Goal: Information Seeking & Learning: Learn about a topic

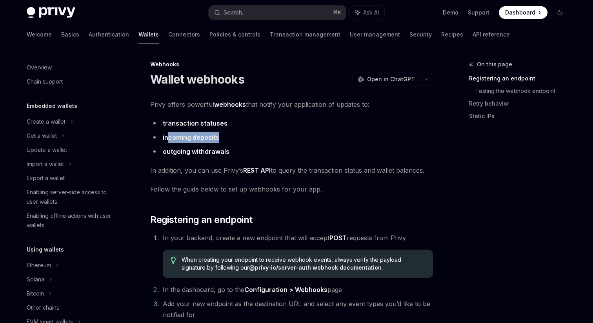
scroll to position [94, 0]
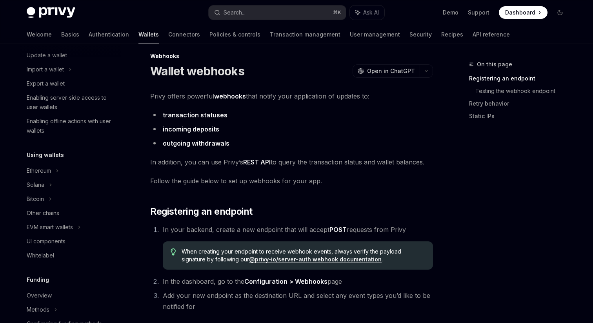
scroll to position [7, 0]
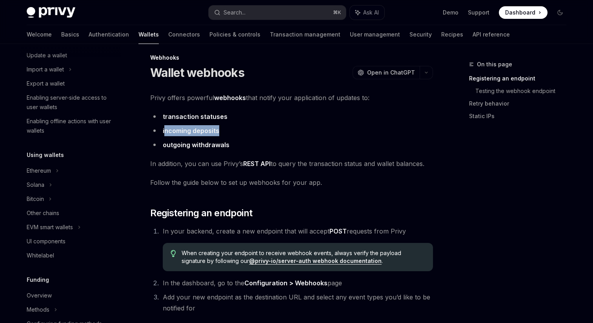
drag, startPoint x: 244, startPoint y: 97, endPoint x: 198, endPoint y: 100, distance: 46.7
click at [198, 125] on li "incoming deposits" at bounding box center [291, 130] width 283 height 11
drag, startPoint x: 253, startPoint y: 107, endPoint x: 183, endPoint y: 108, distance: 69.8
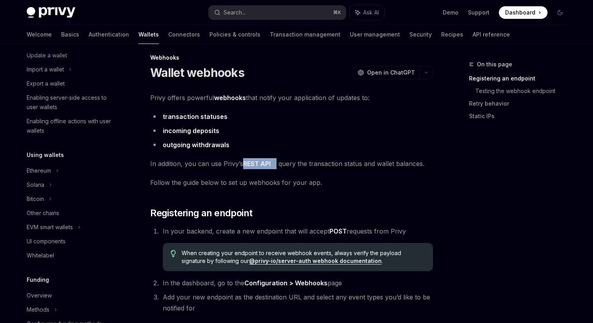
drag, startPoint x: 256, startPoint y: 123, endPoint x: 280, endPoint y: 123, distance: 24.3
click at [280, 158] on span "In addition, you can use Privy’s REST API to query the transaction status and w…" at bounding box center [291, 163] width 283 height 11
drag, startPoint x: 288, startPoint y: 122, endPoint x: 308, endPoint y: 122, distance: 19.6
click at [308, 158] on span "In addition, you can use Privy’s REST API to query the transaction status and w…" at bounding box center [291, 163] width 283 height 11
drag, startPoint x: 310, startPoint y: 122, endPoint x: 397, endPoint y: 123, distance: 87.0
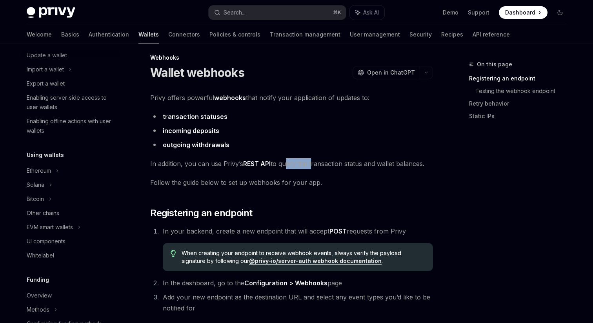
click at [397, 158] on span "In addition, you can use Privy’s REST API to query the transaction status and w…" at bounding box center [291, 163] width 283 height 11
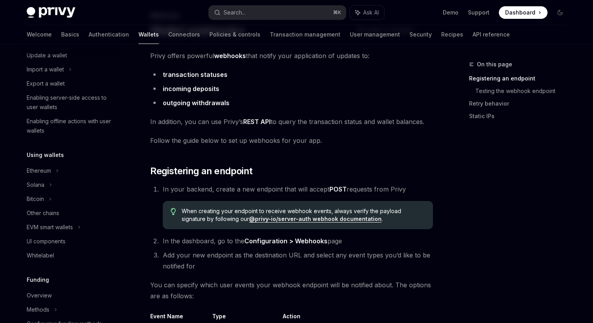
scroll to position [57, 0]
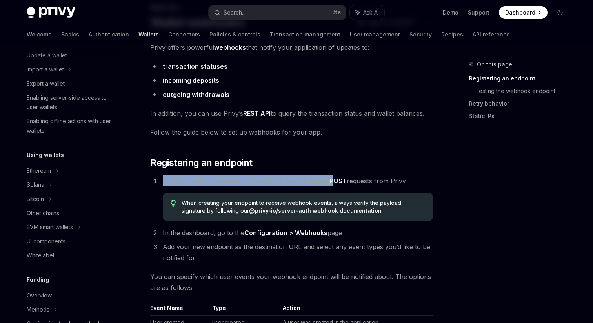
drag, startPoint x: 322, startPoint y: 122, endPoint x: 394, endPoint y: 121, distance: 72.5
click at [394, 175] on li "In your backend, create a new endpoint that will accept POST requests from Priv…" at bounding box center [296, 197] width 272 height 45
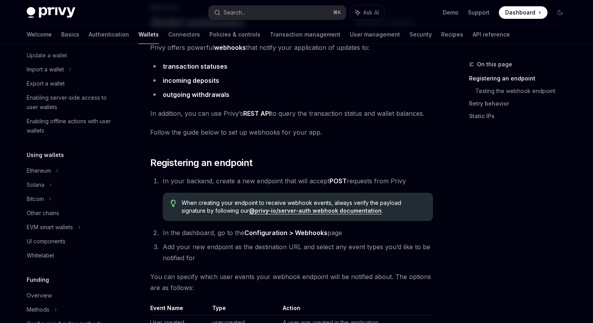
click at [391, 175] on li "In your backend, create a new endpoint that will accept POST requests from Priv…" at bounding box center [296, 197] width 272 height 45
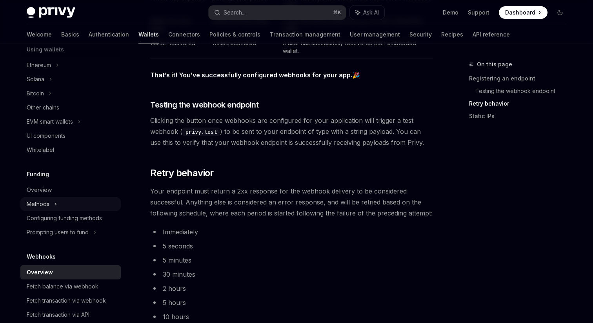
scroll to position [209, 0]
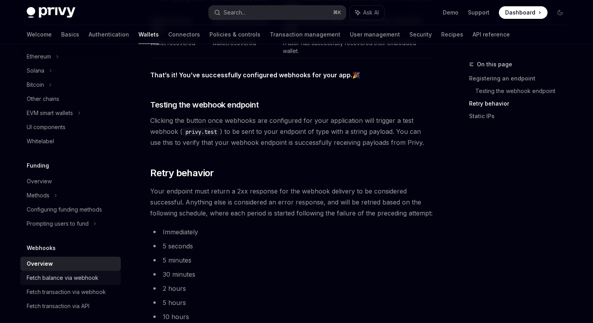
click at [98, 273] on div "Fetch balance via webhook" at bounding box center [63, 277] width 72 height 9
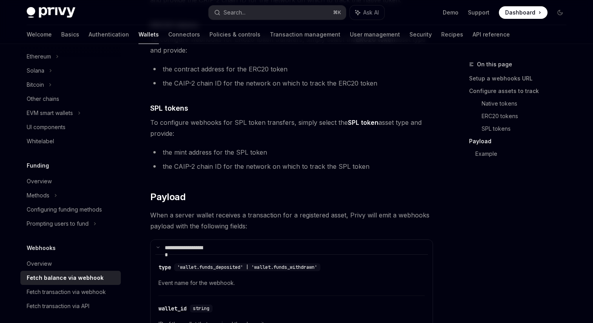
scroll to position [539, 0]
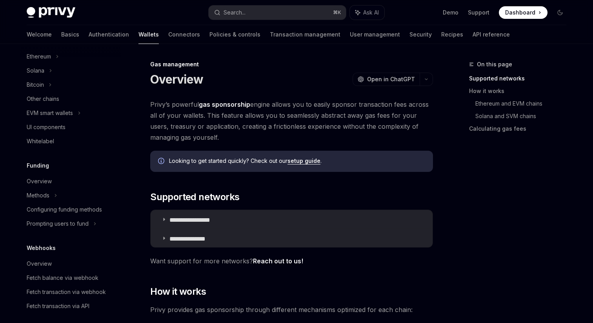
click at [301, 157] on link "setup guide" at bounding box center [303, 160] width 33 height 7
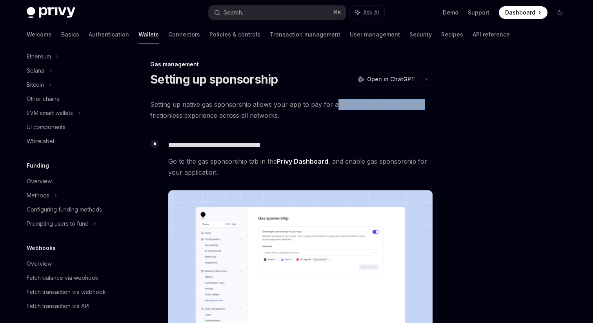
drag, startPoint x: 325, startPoint y: 79, endPoint x: 394, endPoint y: 82, distance: 69.5
click at [394, 99] on span "Setting up native gas sponsorship allows your app to pay for all transaction fe…" at bounding box center [291, 110] width 283 height 22
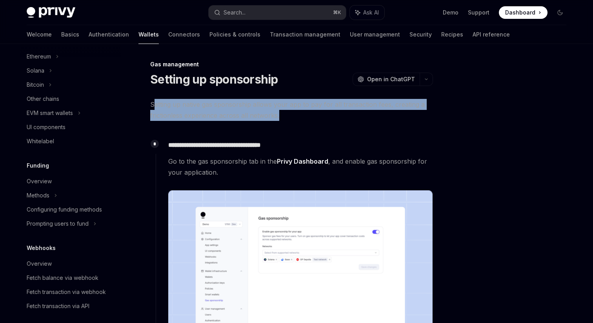
drag, startPoint x: 287, startPoint y: 89, endPoint x: 191, endPoint y: 78, distance: 97.5
click at [191, 99] on span "Setting up native gas sponsorship allows your app to pay for all transaction fe…" at bounding box center [291, 110] width 283 height 22
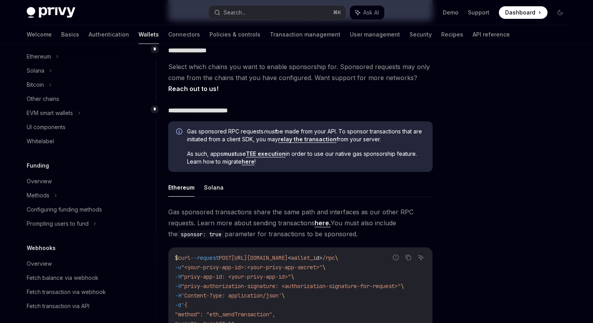
scroll to position [399, 0]
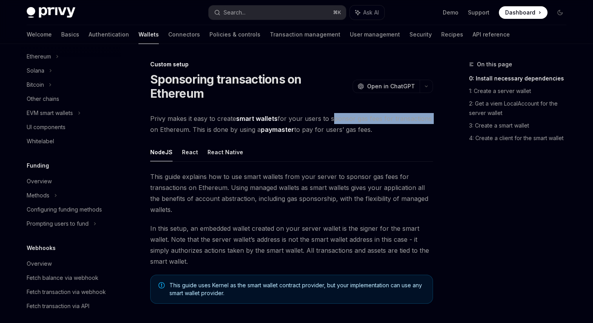
drag, startPoint x: 321, startPoint y: 91, endPoint x: 399, endPoint y: 89, distance: 78.0
drag, startPoint x: 219, startPoint y: 99, endPoint x: 362, endPoint y: 98, distance: 143.1
click at [362, 113] on span "Privy makes it easy to create smart wallets for your users to sponsor gas fees …" at bounding box center [291, 124] width 283 height 22
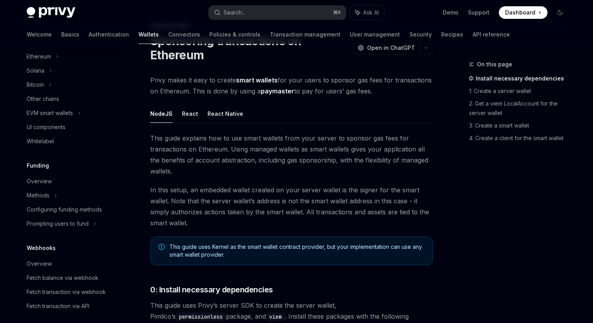
scroll to position [39, 0]
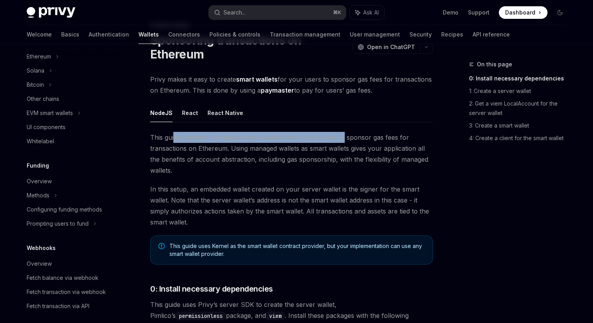
drag, startPoint x: 204, startPoint y: 93, endPoint x: 330, endPoint y: 94, distance: 125.8
click at [330, 132] on span "This guide explains how to use smart wallets from your server to sponsor gas fe…" at bounding box center [291, 154] width 283 height 44
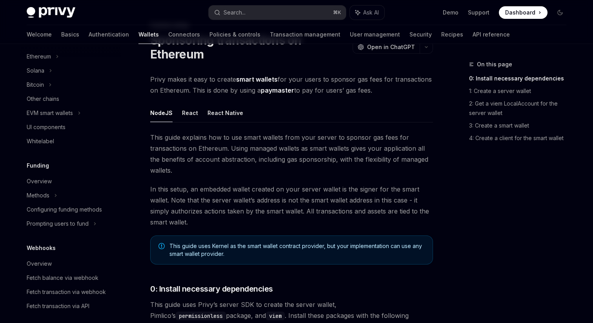
drag, startPoint x: 342, startPoint y: 94, endPoint x: 347, endPoint y: 94, distance: 4.7
click at [344, 132] on span "This guide explains how to use smart wallets from your server to sponsor gas fe…" at bounding box center [291, 154] width 283 height 44
drag, startPoint x: 206, startPoint y: 101, endPoint x: 226, endPoint y: 101, distance: 20.4
click at [226, 132] on span "This guide explains how to use smart wallets from your server to sponsor gas fe…" at bounding box center [291, 154] width 283 height 44
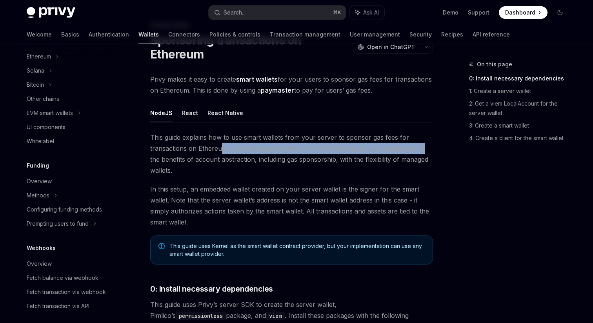
drag, startPoint x: 241, startPoint y: 100, endPoint x: 403, endPoint y: 104, distance: 162.7
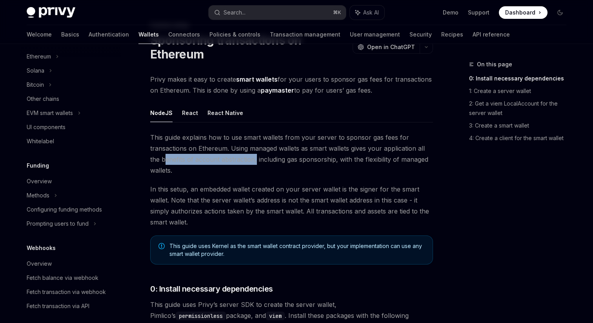
drag, startPoint x: 198, startPoint y: 111, endPoint x: 265, endPoint y: 111, distance: 67.8
click at [265, 132] on span "This guide explains how to use smart wallets from your server to sponsor gas fe…" at bounding box center [291, 154] width 283 height 44
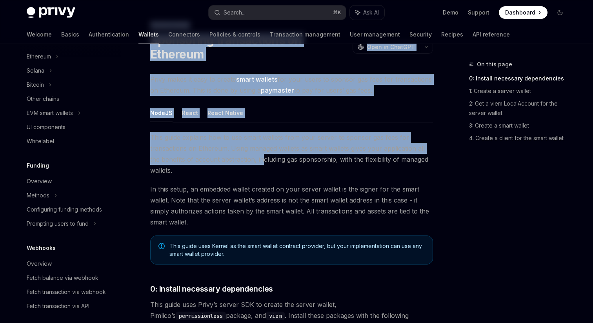
drag, startPoint x: 270, startPoint y: 110, endPoint x: 406, endPoint y: 109, distance: 135.2
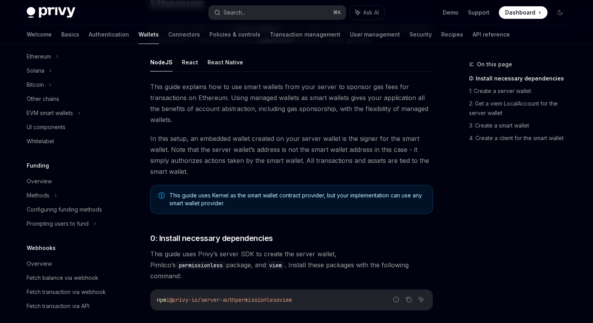
scroll to position [93, 0]
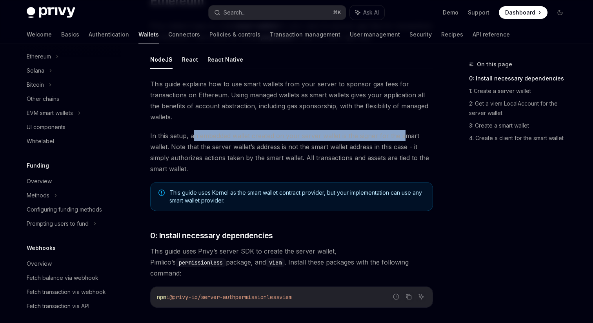
drag, startPoint x: 219, startPoint y: 79, endPoint x: 377, endPoint y: 79, distance: 158.4
click at [377, 130] on span "In this setup, an embedded wallet created on your server wallet is the signer f…" at bounding box center [291, 152] width 283 height 44
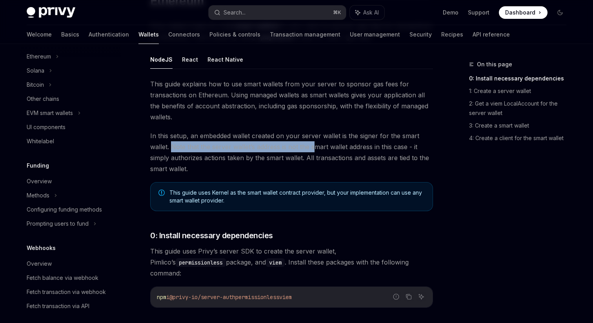
drag, startPoint x: 202, startPoint y: 86, endPoint x: 310, endPoint y: 87, distance: 107.8
click at [310, 130] on span "In this setup, an embedded wallet created on your server wallet is the signer f…" at bounding box center [291, 152] width 283 height 44
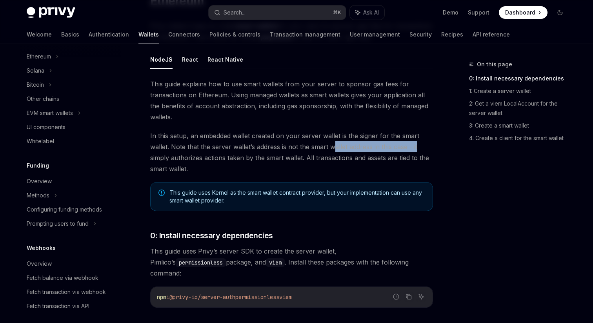
drag, startPoint x: 323, startPoint y: 87, endPoint x: 402, endPoint y: 89, distance: 79.2
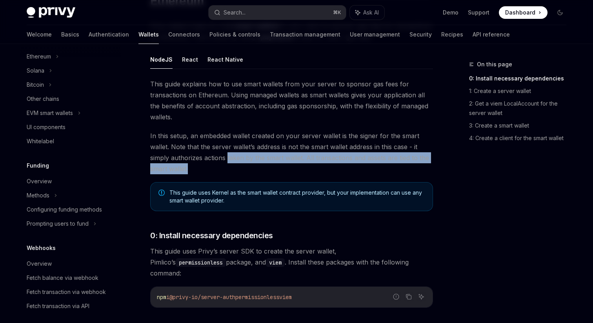
drag, startPoint x: 245, startPoint y: 96, endPoint x: 296, endPoint y: 102, distance: 51.7
click at [296, 130] on span "In this setup, an embedded wallet created on your server wallet is the signer f…" at bounding box center [291, 152] width 283 height 44
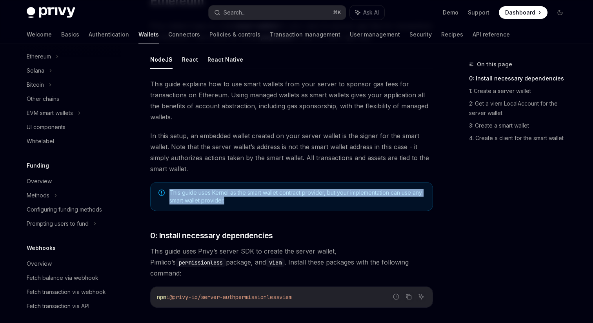
drag, startPoint x: 252, startPoint y: 128, endPoint x: 197, endPoint y: 119, distance: 55.2
click at [197, 182] on div "This guide uses Kernel as the smart wallet contract provider, but your implemen…" at bounding box center [291, 196] width 283 height 29
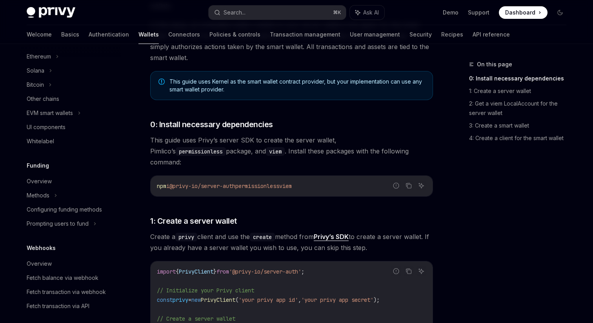
scroll to position [212, 0]
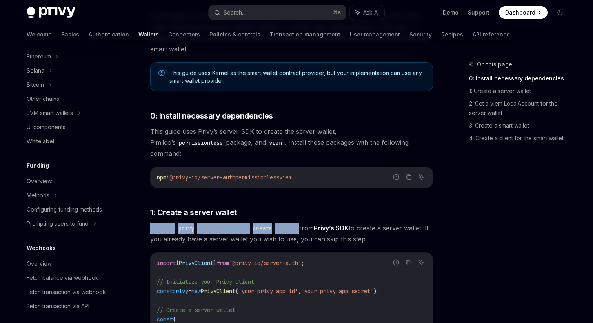
drag, startPoint x: 186, startPoint y: 111, endPoint x: 304, endPoint y: 111, distance: 118.0
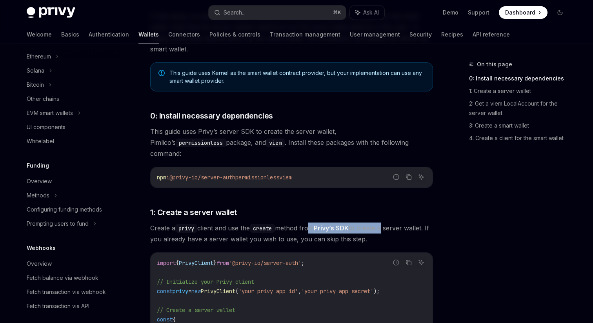
drag, startPoint x: 309, startPoint y: 111, endPoint x: 367, endPoint y: 112, distance: 57.2
click at [367, 222] on span "Create a privy client and use the create method from Privy’s SDK to create a se…" at bounding box center [291, 233] width 283 height 22
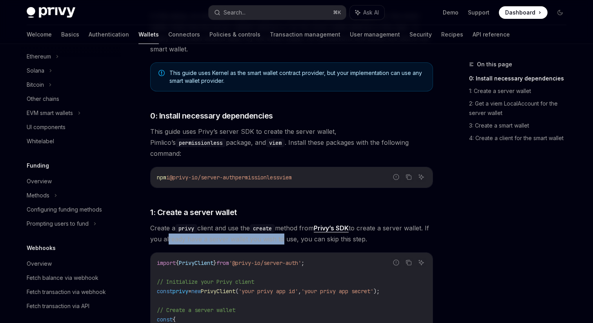
drag, startPoint x: 218, startPoint y: 119, endPoint x: 303, endPoint y: 118, distance: 85.5
click at [303, 222] on span "Create a privy client and use the create method from Privy’s SDK to create a se…" at bounding box center [291, 233] width 283 height 22
drag, startPoint x: 314, startPoint y: 118, endPoint x: 375, endPoint y: 121, distance: 61.2
click at [375, 222] on span "Create a privy client and use the create method from Privy’s SDK to create a se…" at bounding box center [291, 233] width 283 height 22
click at [288, 222] on span "Create a privy client and use the create method from Privy’s SDK to create a se…" at bounding box center [291, 233] width 283 height 22
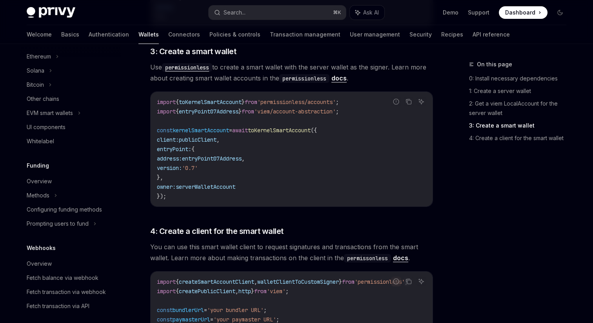
scroll to position [708, 0]
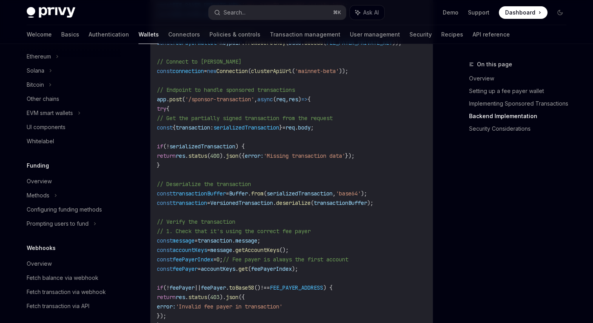
scroll to position [1662, 0]
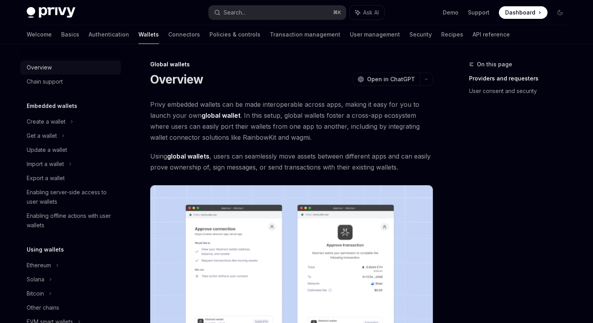
click at [52, 63] on div "Overview" at bounding box center [39, 67] width 25 height 9
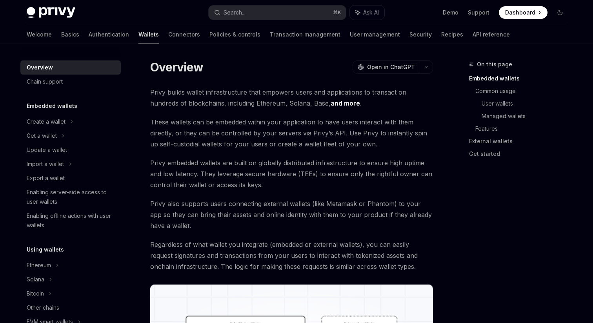
scroll to position [13, 0]
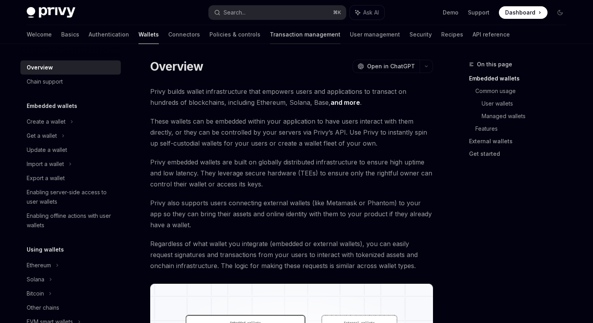
click at [270, 28] on link "Transaction management" at bounding box center [305, 34] width 71 height 19
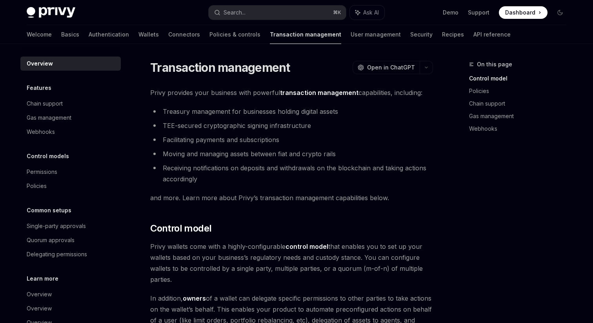
click at [187, 87] on span "Privy provides your business with powerful transaction management capabilities,…" at bounding box center [291, 92] width 283 height 11
click at [350, 30] on link "User management" at bounding box center [375, 34] width 50 height 19
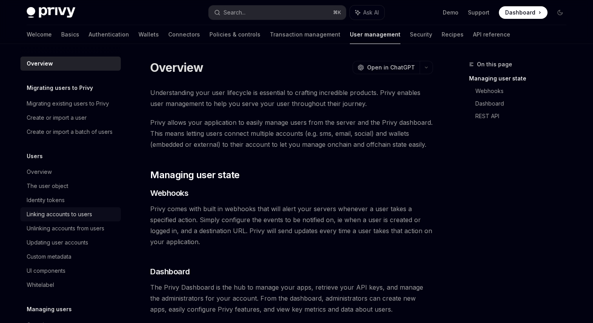
click at [92, 209] on div "Linking accounts to users" at bounding box center [59, 213] width 65 height 9
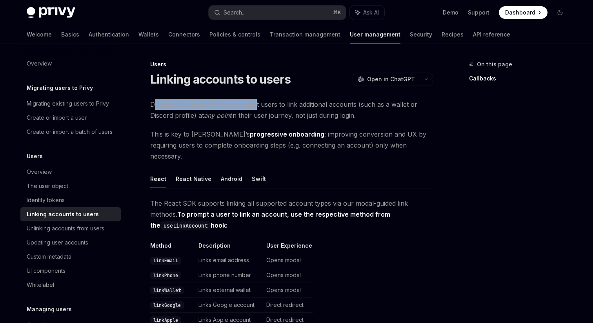
drag, startPoint x: 191, startPoint y: 77, endPoint x: 265, endPoint y: 78, distance: 74.1
click at [265, 99] on span "Developers can use Privy to prompt users to link additional accounts (such as a…" at bounding box center [291, 110] width 283 height 22
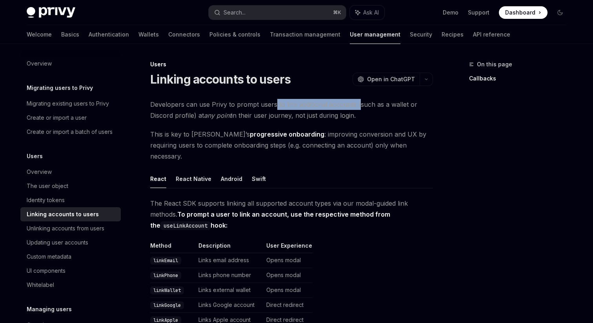
drag, startPoint x: 279, startPoint y: 79, endPoint x: 343, endPoint y: 79, distance: 63.9
click at [343, 99] on span "Developers can use Privy to prompt users to link additional accounts (such as a…" at bounding box center [291, 110] width 283 height 22
drag, startPoint x: 348, startPoint y: 79, endPoint x: 383, endPoint y: 79, distance: 35.3
click at [383, 99] on span "Developers can use Privy to prompt users to link additional accounts (such as a…" at bounding box center [291, 110] width 283 height 22
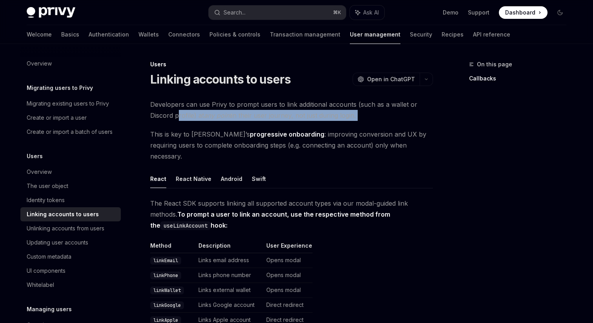
drag, startPoint x: 208, startPoint y: 89, endPoint x: 283, endPoint y: 91, distance: 74.5
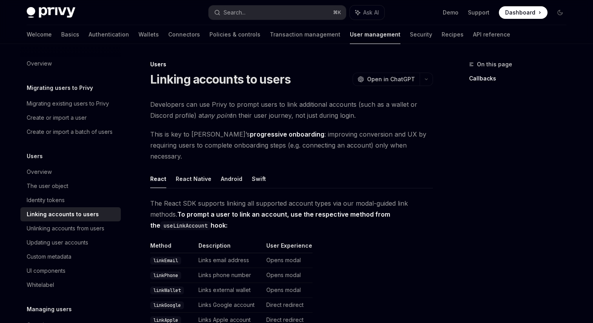
click at [296, 99] on span "Developers can use Privy to prompt users to link additional accounts (such as a…" at bounding box center [291, 110] width 283 height 22
drag, startPoint x: 296, startPoint y: 89, endPoint x: 345, endPoint y: 89, distance: 49.0
click at [345, 99] on span "Developers can use Privy to prompt users to link additional accounts (such as a…" at bounding box center [291, 110] width 283 height 22
drag, startPoint x: 239, startPoint y: 102, endPoint x: 298, endPoint y: 100, distance: 59.2
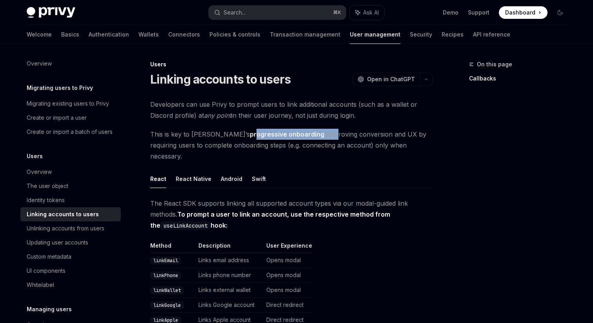
click at [298, 129] on span "This is key to Privy’s progressive onboarding : improving conversion and UX by …" at bounding box center [291, 145] width 283 height 33
click at [304, 129] on span "This is key to Privy’s progressive onboarding : improving conversion and UX by …" at bounding box center [291, 145] width 283 height 33
drag, startPoint x: 212, startPoint y: 107, endPoint x: 258, endPoint y: 107, distance: 46.3
click at [258, 129] on span "This is key to Privy’s progressive onboarding : improving conversion and UX by …" at bounding box center [291, 145] width 283 height 33
drag, startPoint x: 261, startPoint y: 108, endPoint x: 321, endPoint y: 105, distance: 59.6
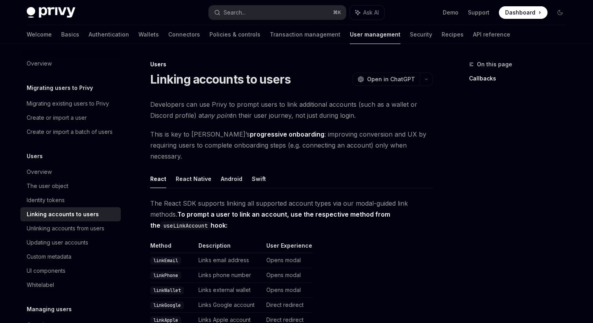
click at [321, 129] on span "This is key to Privy’s progressive onboarding : improving conversion and UX by …" at bounding box center [291, 145] width 283 height 33
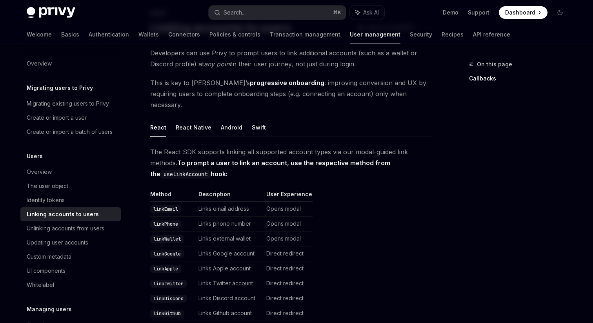
scroll to position [52, 0]
click at [282, 201] on td "Opens modal" at bounding box center [287, 208] width 49 height 15
click at [318, 196] on table "Method Description User Experience linkEmail Links email address Opens modal li…" at bounding box center [291, 307] width 283 height 235
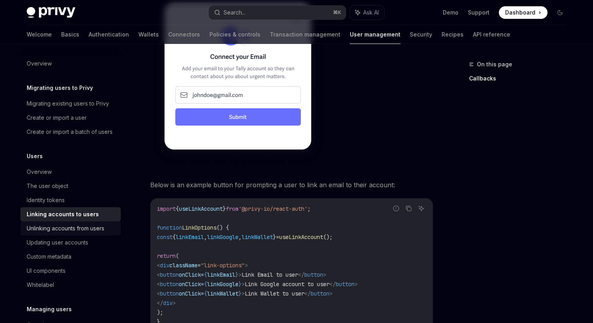
scroll to position [10, 0]
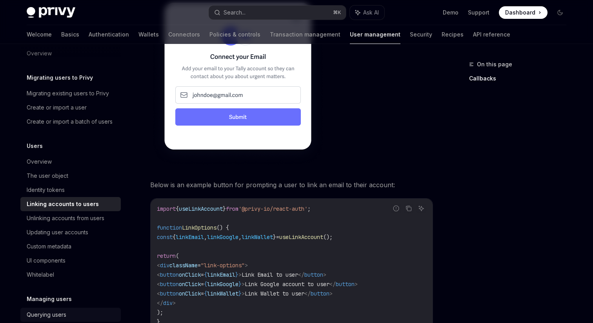
click at [66, 310] on div "Querying users" at bounding box center [47, 314] width 40 height 9
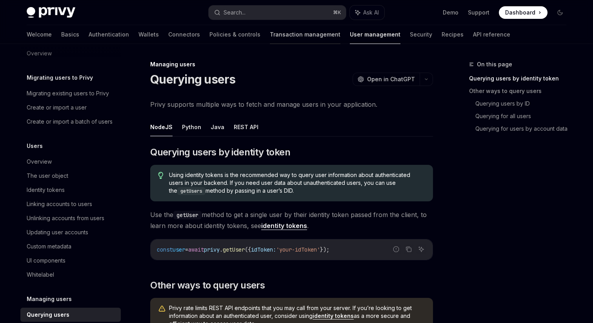
click at [271, 31] on link "Transaction management" at bounding box center [305, 34] width 71 height 19
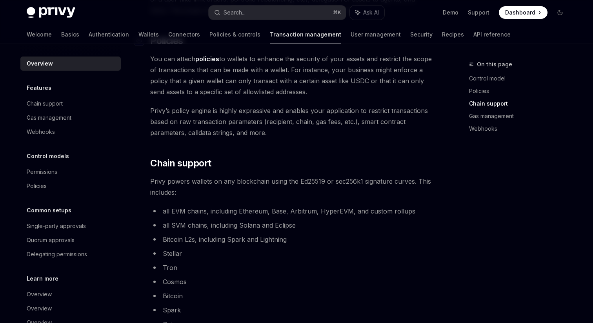
scroll to position [321, 0]
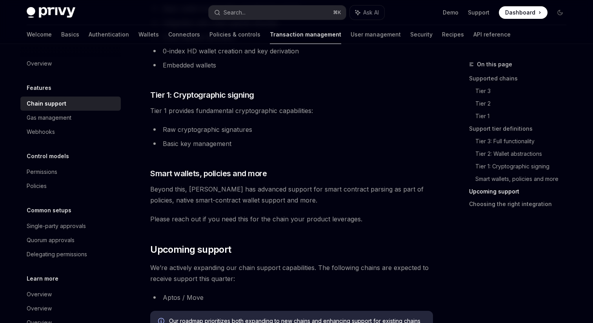
scroll to position [650, 0]
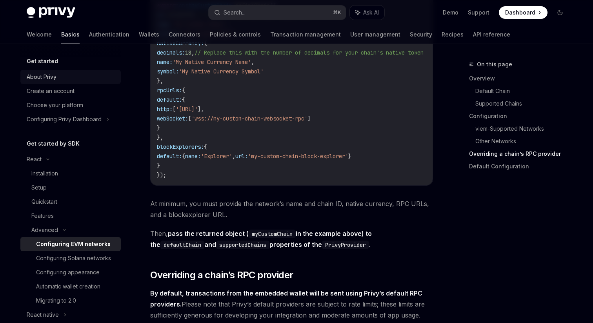
click at [56, 72] on div "About Privy" at bounding box center [42, 76] width 30 height 9
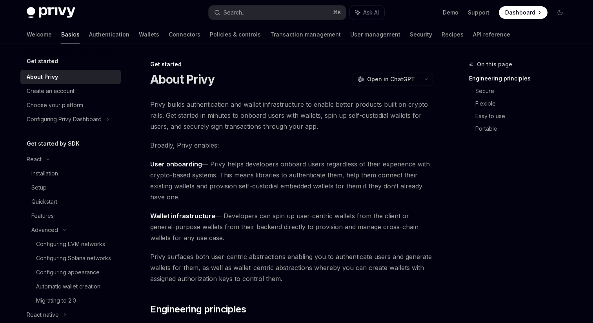
drag, startPoint x: 192, startPoint y: 77, endPoint x: 339, endPoint y: 78, distance: 147.4
click at [339, 99] on span "Privy builds authentication and wallet infrastructure to enable better products…" at bounding box center [291, 115] width 283 height 33
click at [277, 29] on link "Transaction management" at bounding box center [305, 34] width 71 height 19
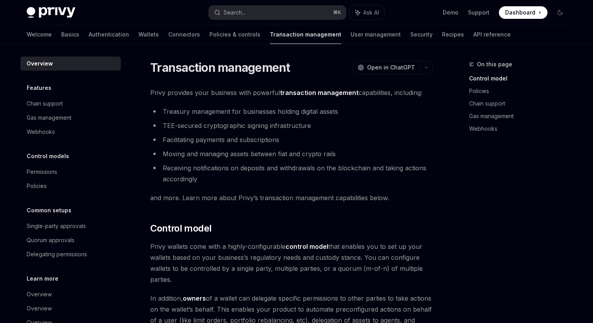
click at [147, 25] on div "Welcome Basics Authentication Wallets Connectors Policies & controls Transactio…" at bounding box center [269, 34] width 484 height 19
click at [153, 26] on link "Wallets" at bounding box center [148, 34] width 20 height 19
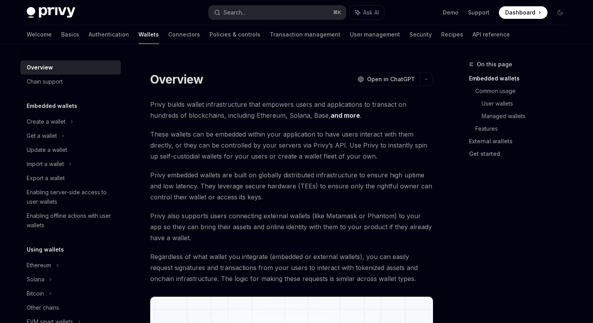
click at [53, 63] on div "Overview" at bounding box center [40, 67] width 26 height 9
type textarea "*"
